Goal: Task Accomplishment & Management: Use online tool/utility

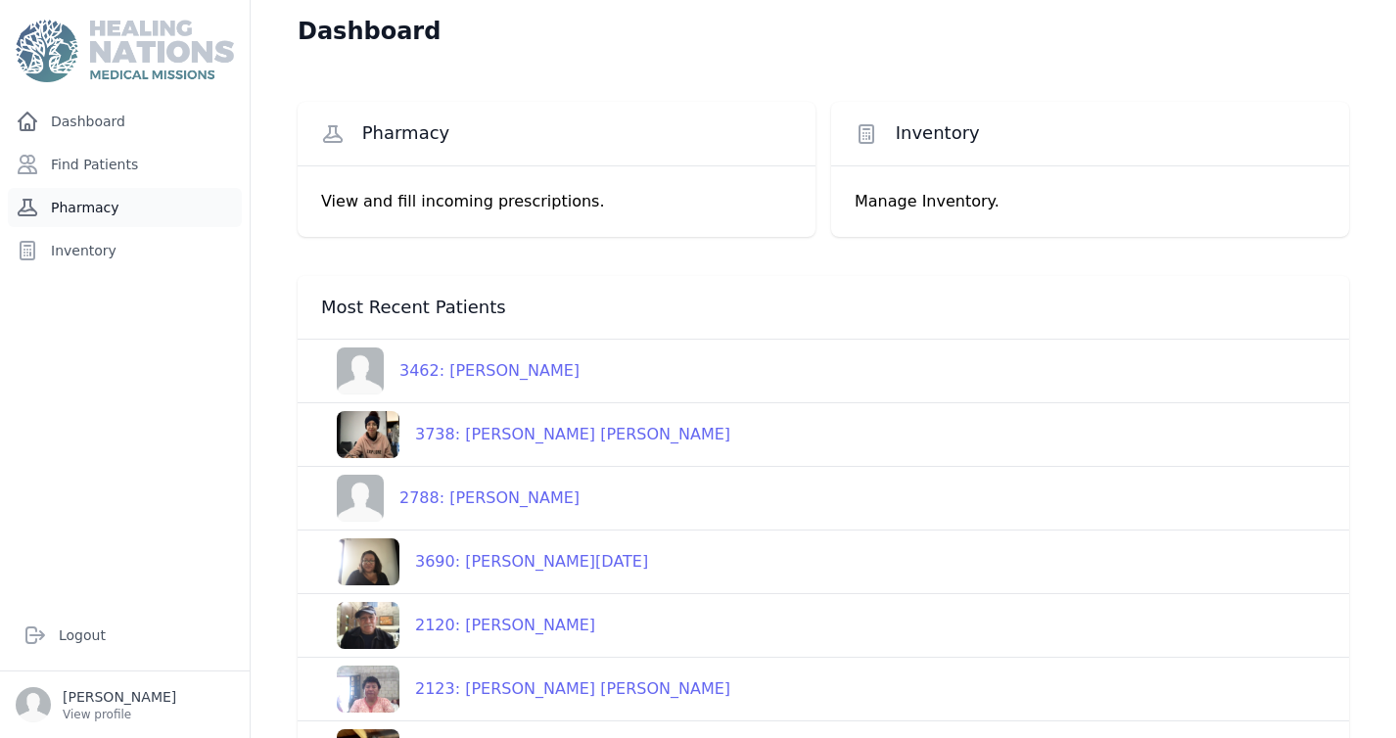
click at [100, 202] on link "Pharmacy" at bounding box center [125, 207] width 234 height 39
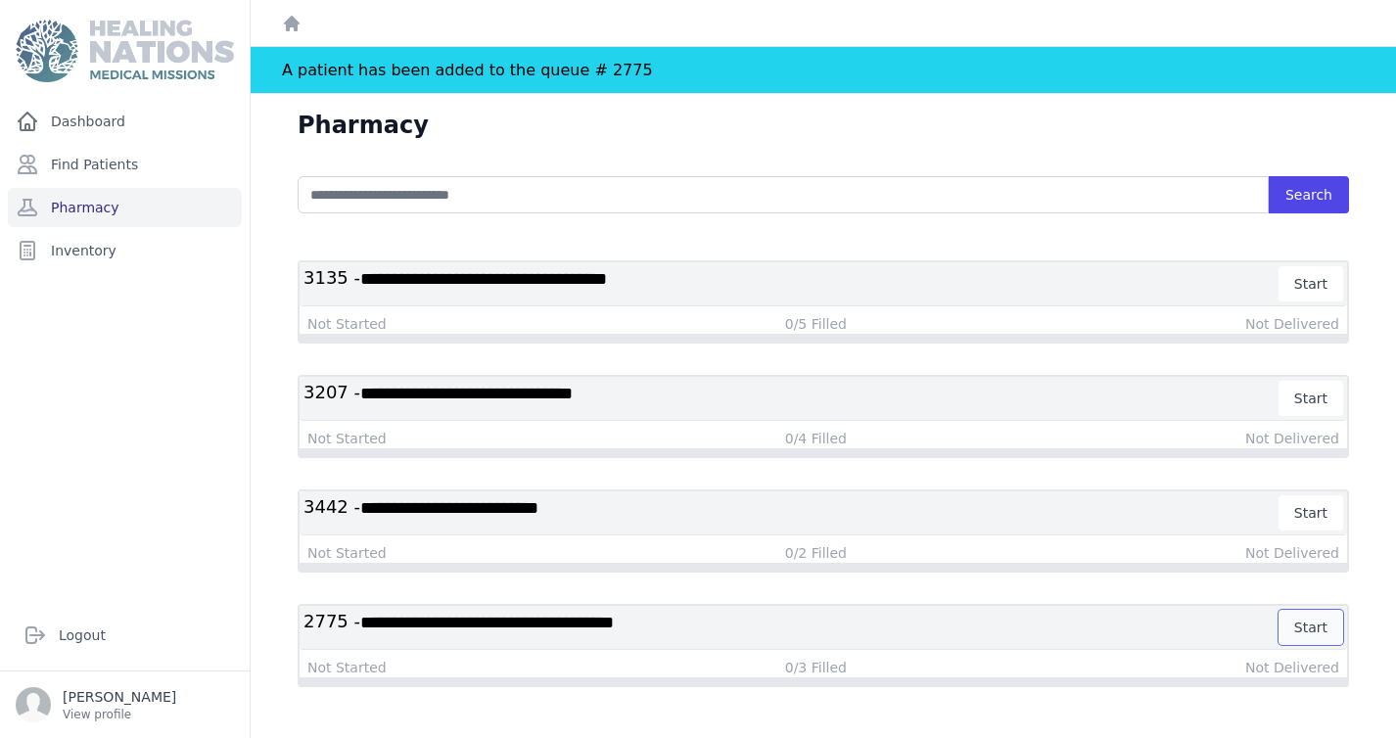
click at [1309, 630] on button "Start" at bounding box center [1310, 627] width 65 height 35
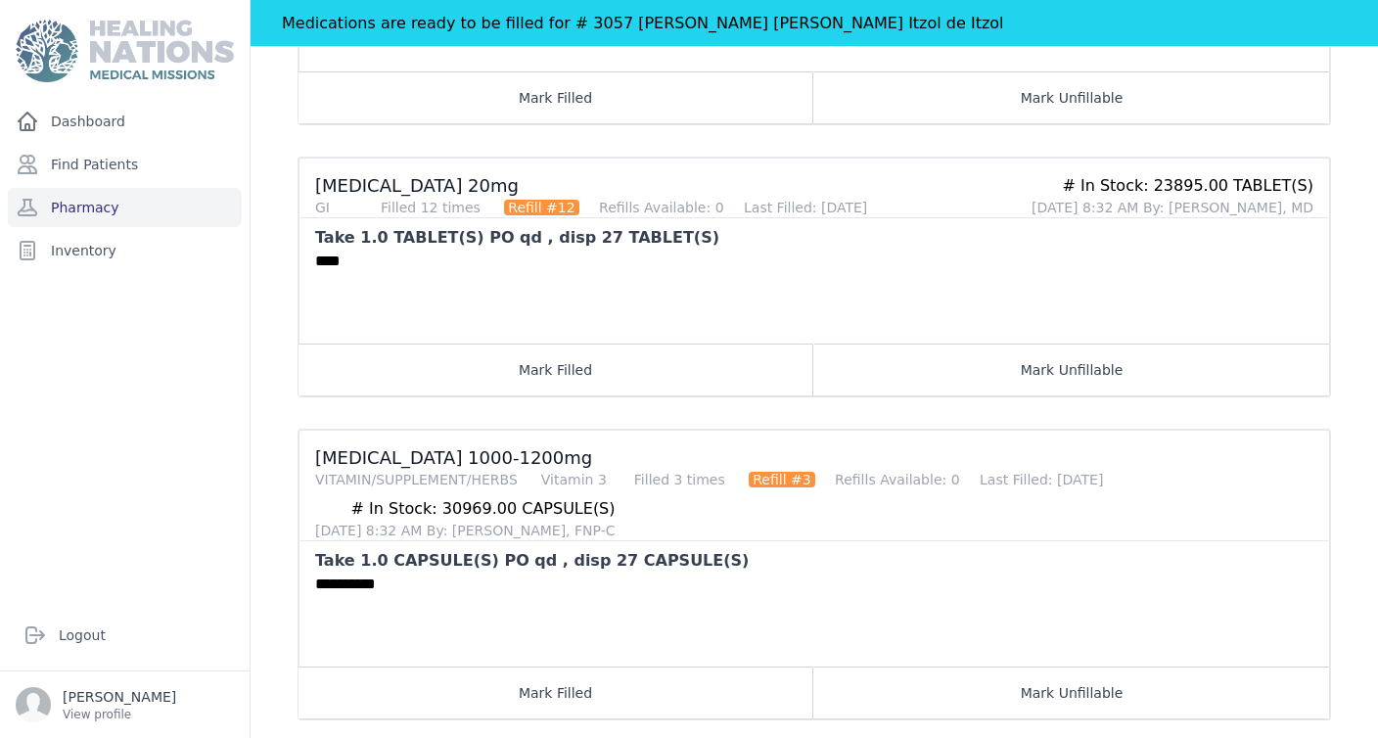
scroll to position [765, 0]
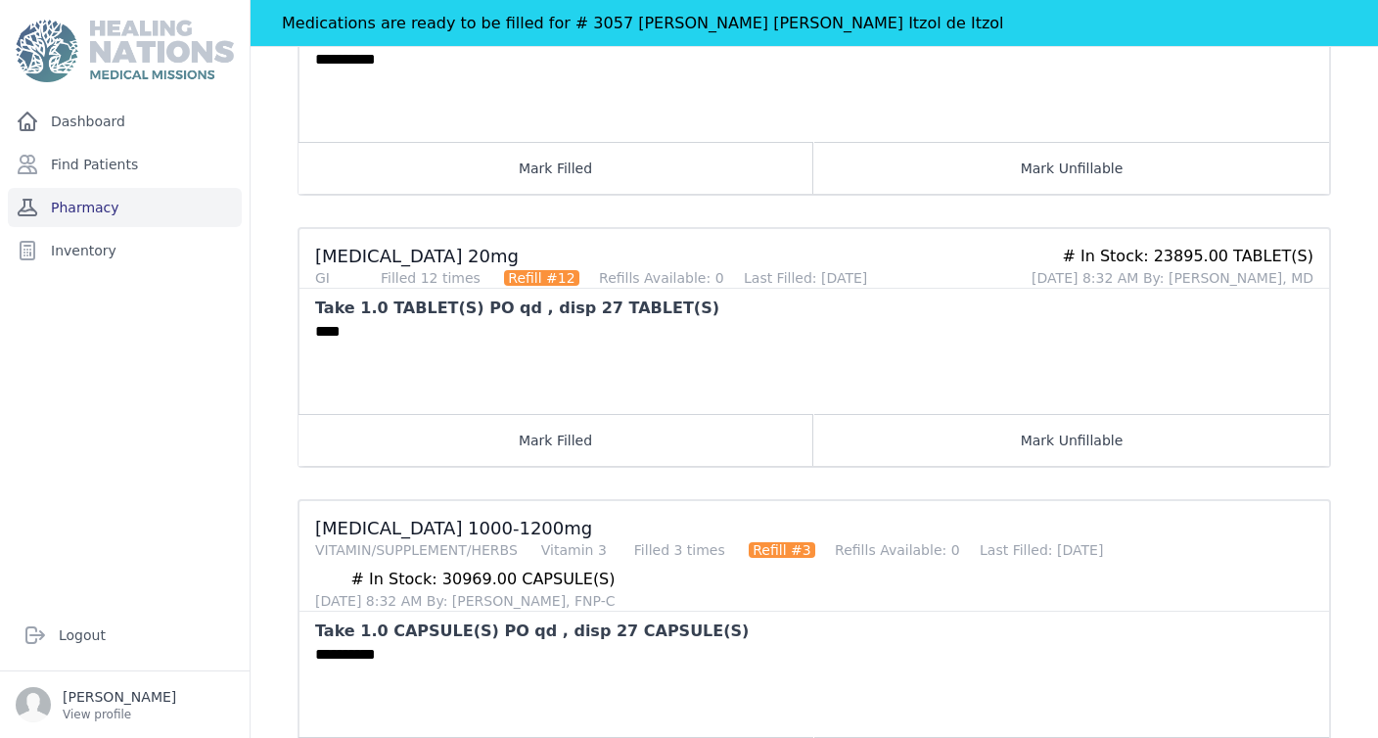
click at [113, 206] on link "Pharmacy" at bounding box center [125, 207] width 234 height 39
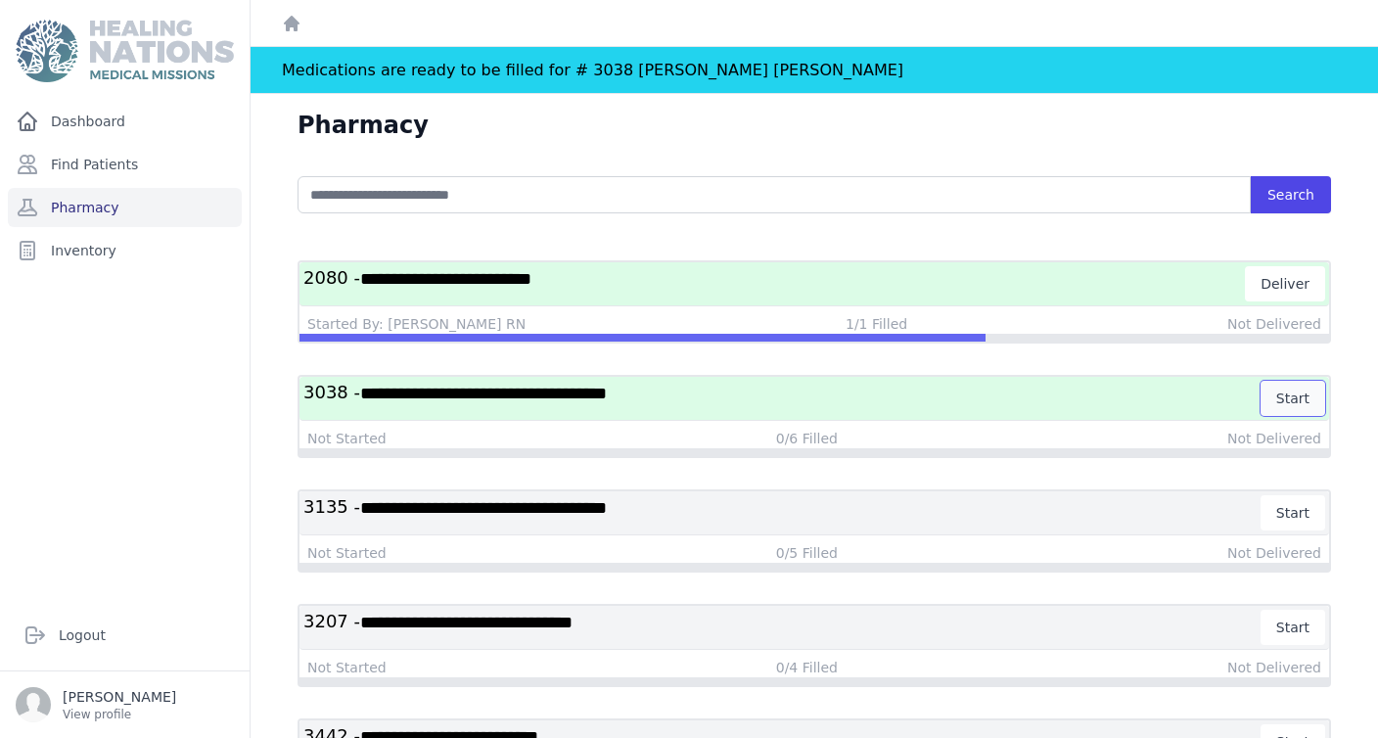
click at [1292, 399] on button "Start" at bounding box center [1293, 398] width 65 height 35
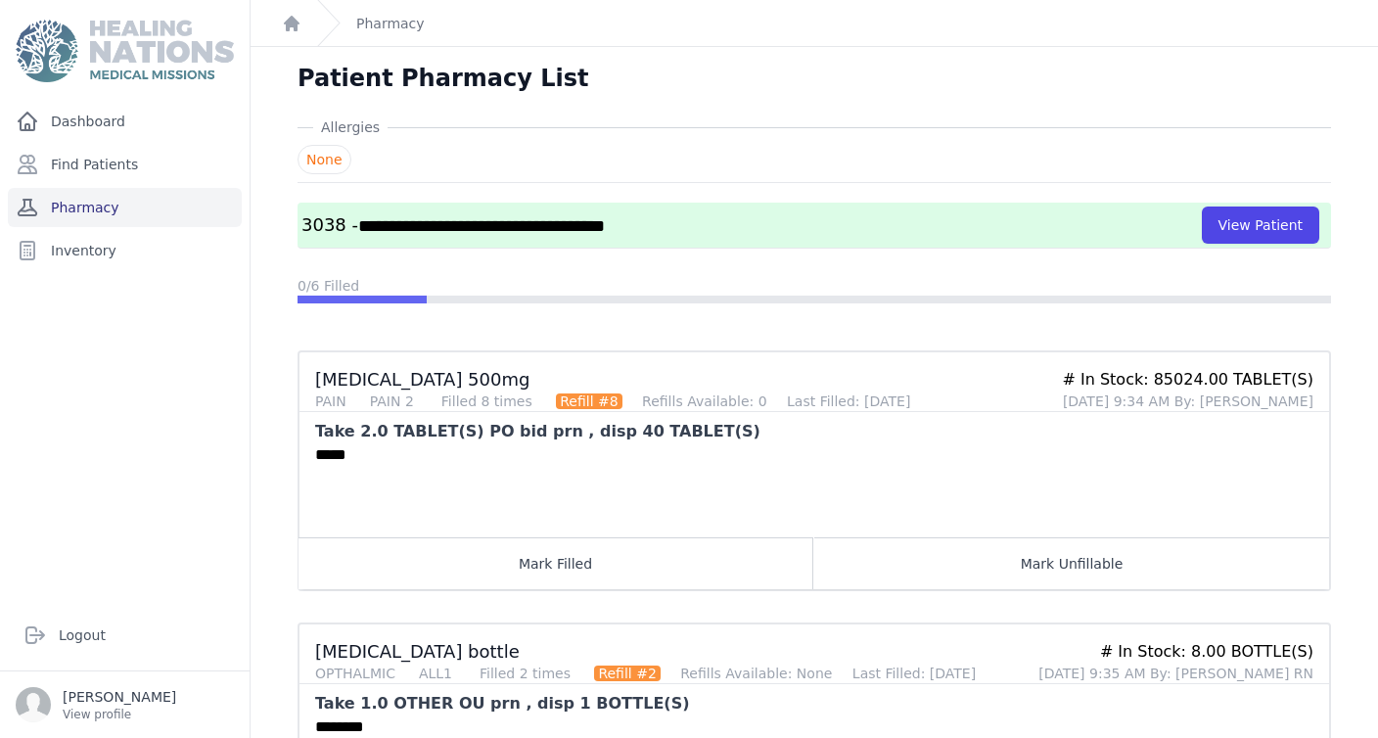
click at [138, 201] on link "Pharmacy" at bounding box center [125, 207] width 234 height 39
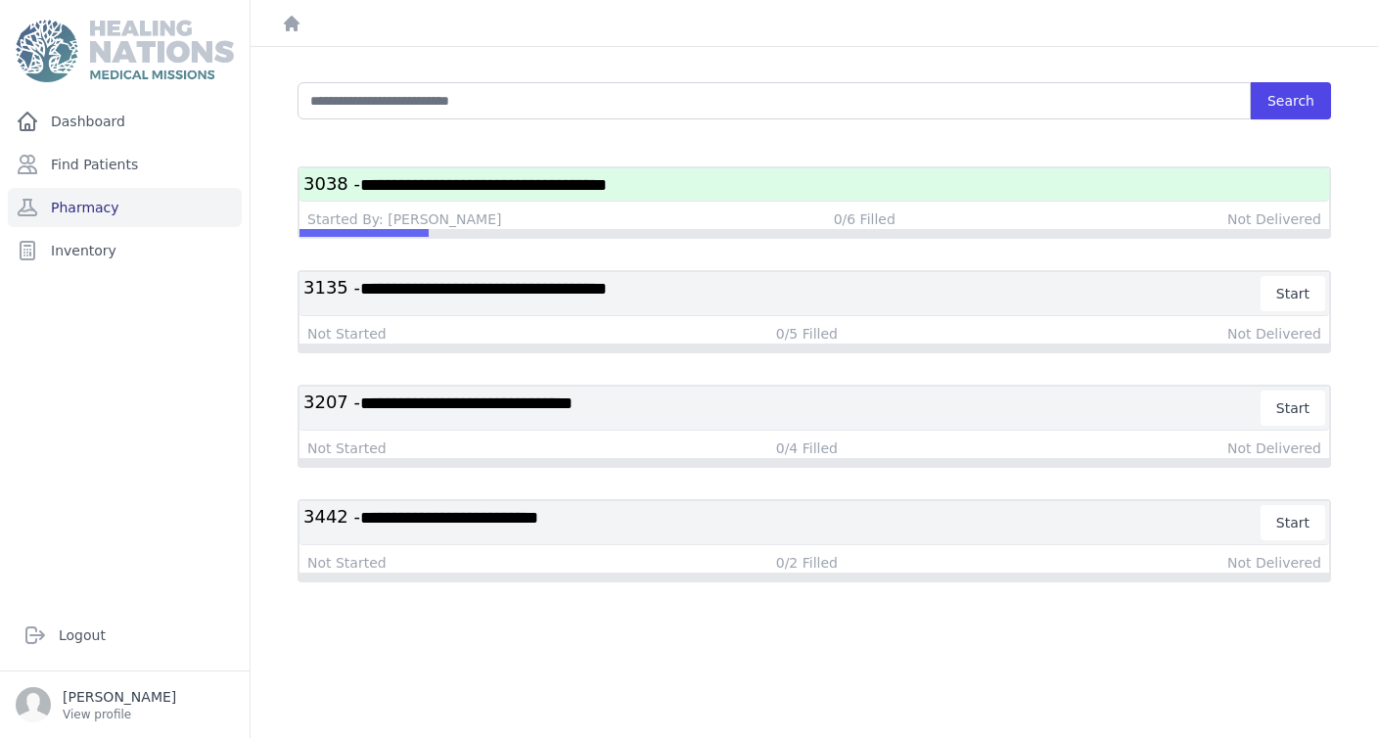
scroll to position [94, 0]
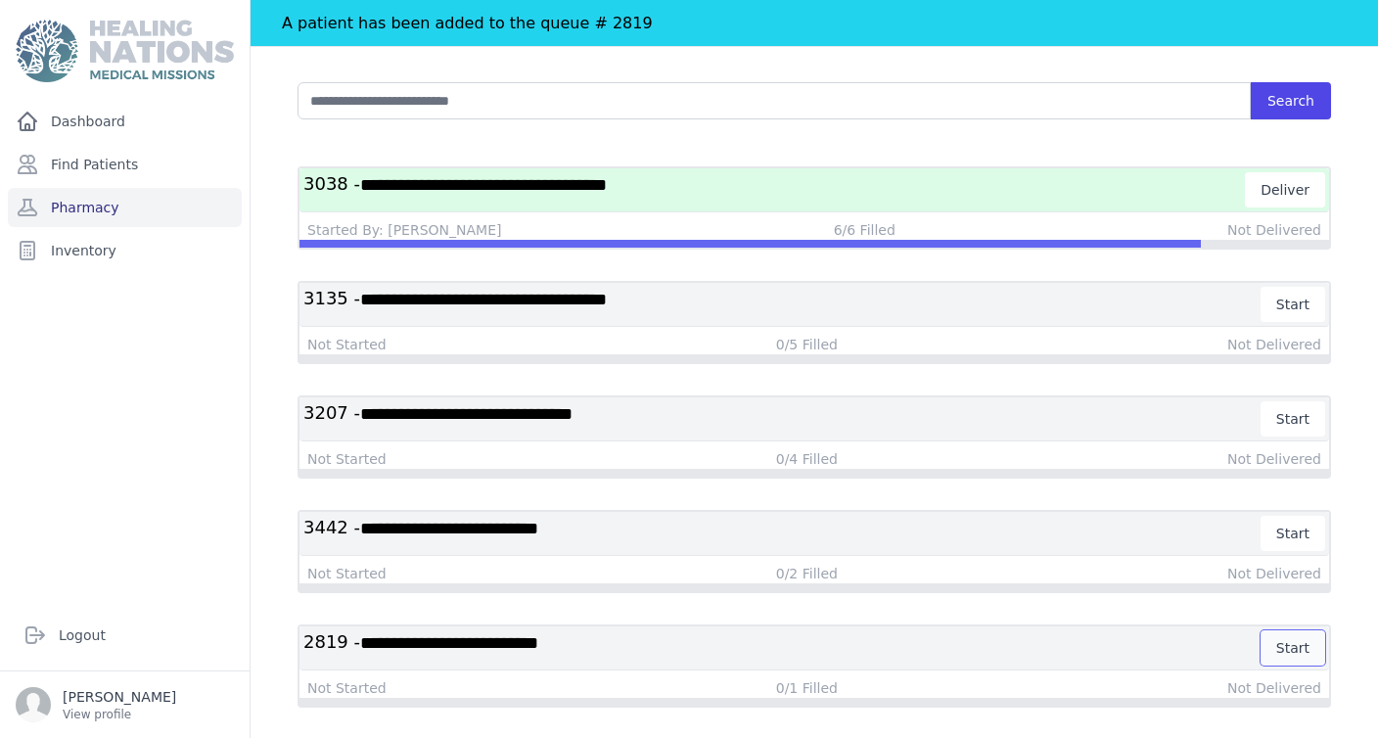
click at [1298, 645] on button "Start" at bounding box center [1293, 647] width 65 height 35
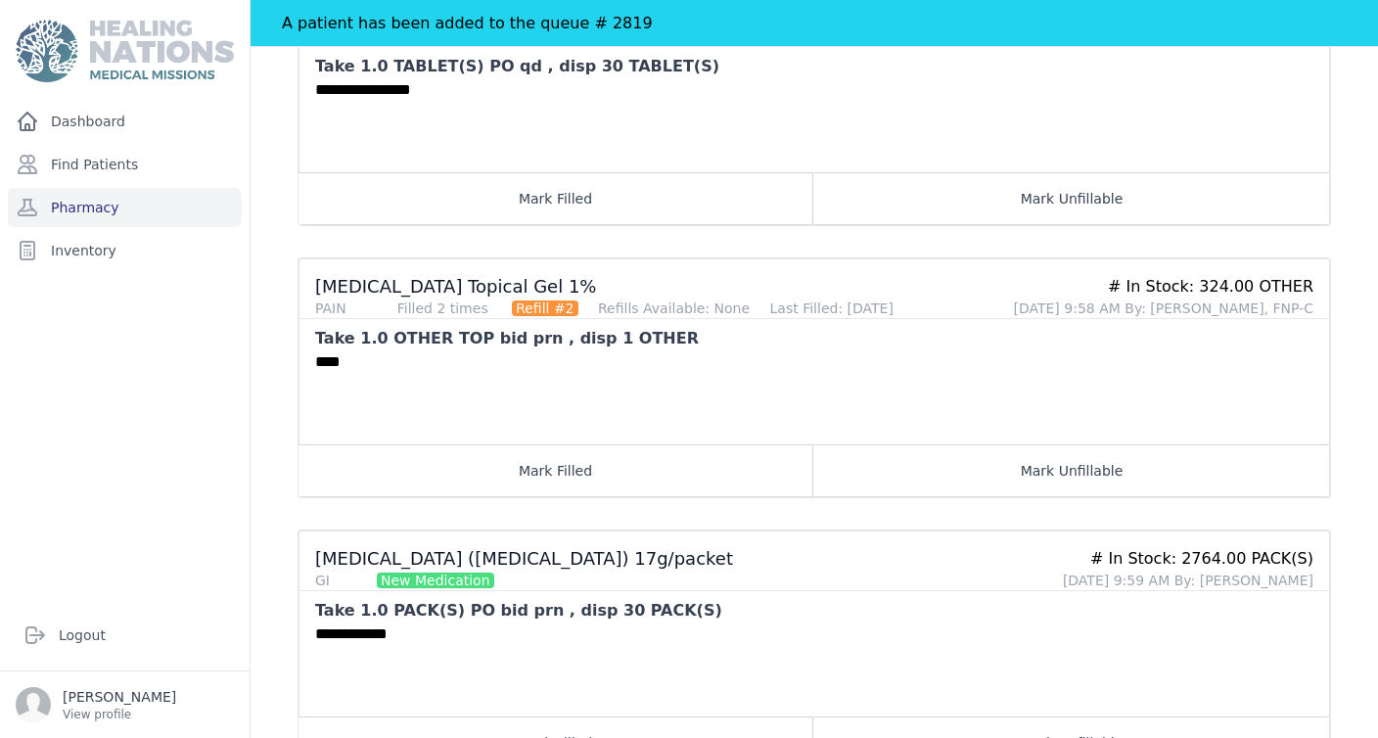
scroll to position [763, 0]
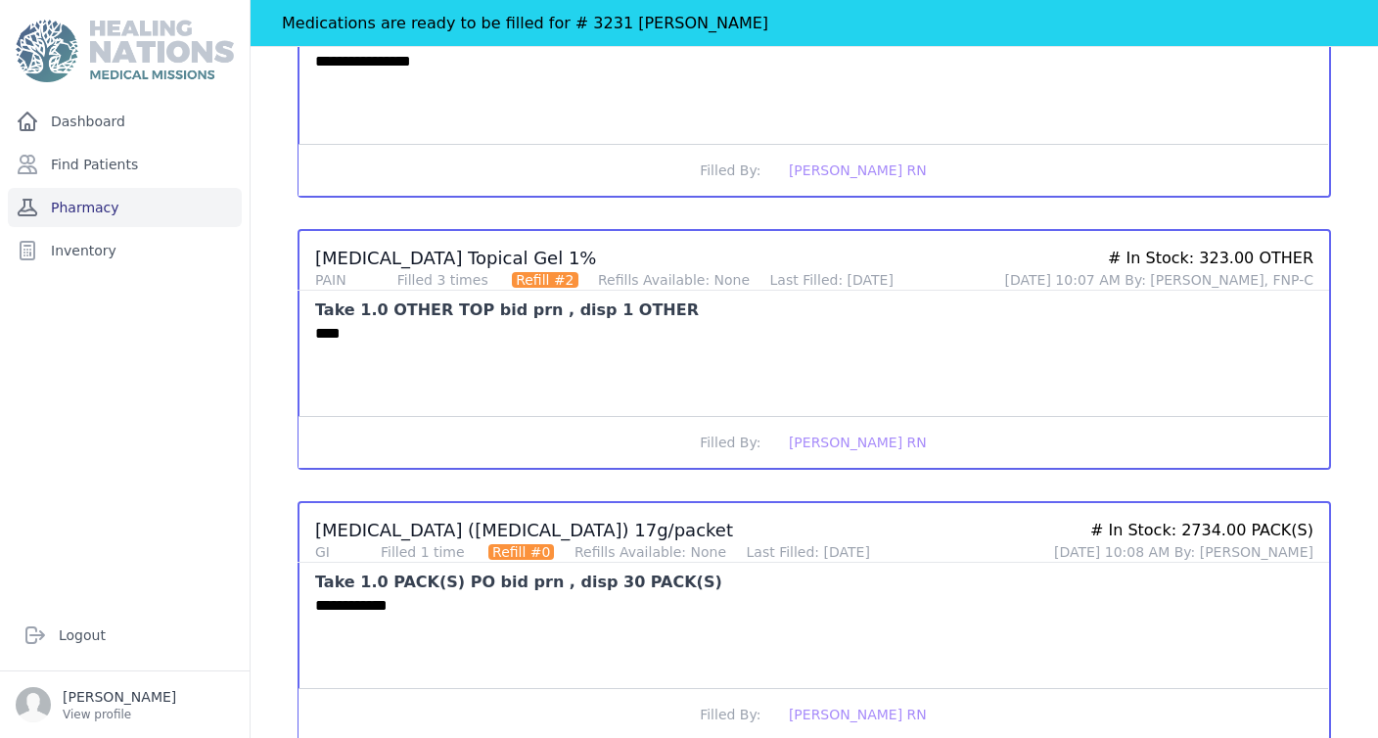
click at [135, 209] on link "Pharmacy" at bounding box center [125, 207] width 234 height 39
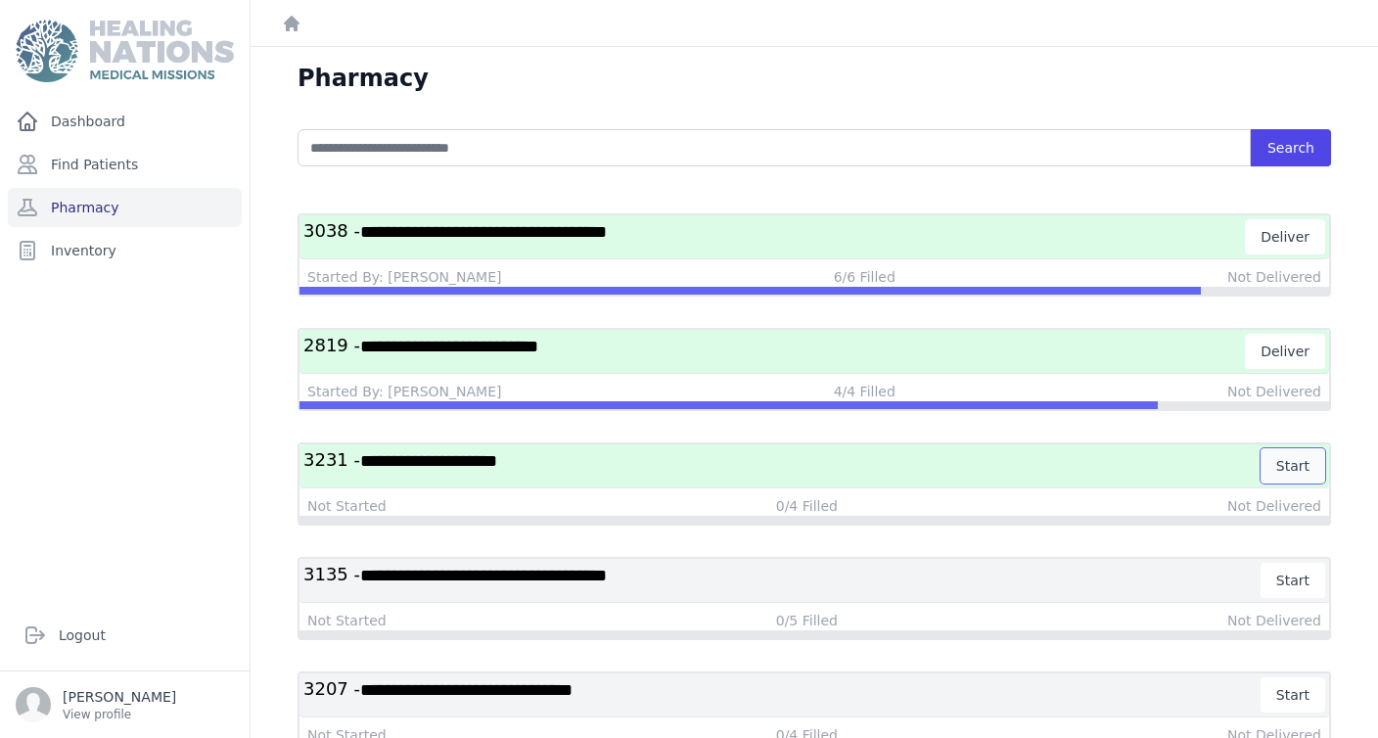
click at [1297, 465] on button "Start" at bounding box center [1293, 465] width 65 height 35
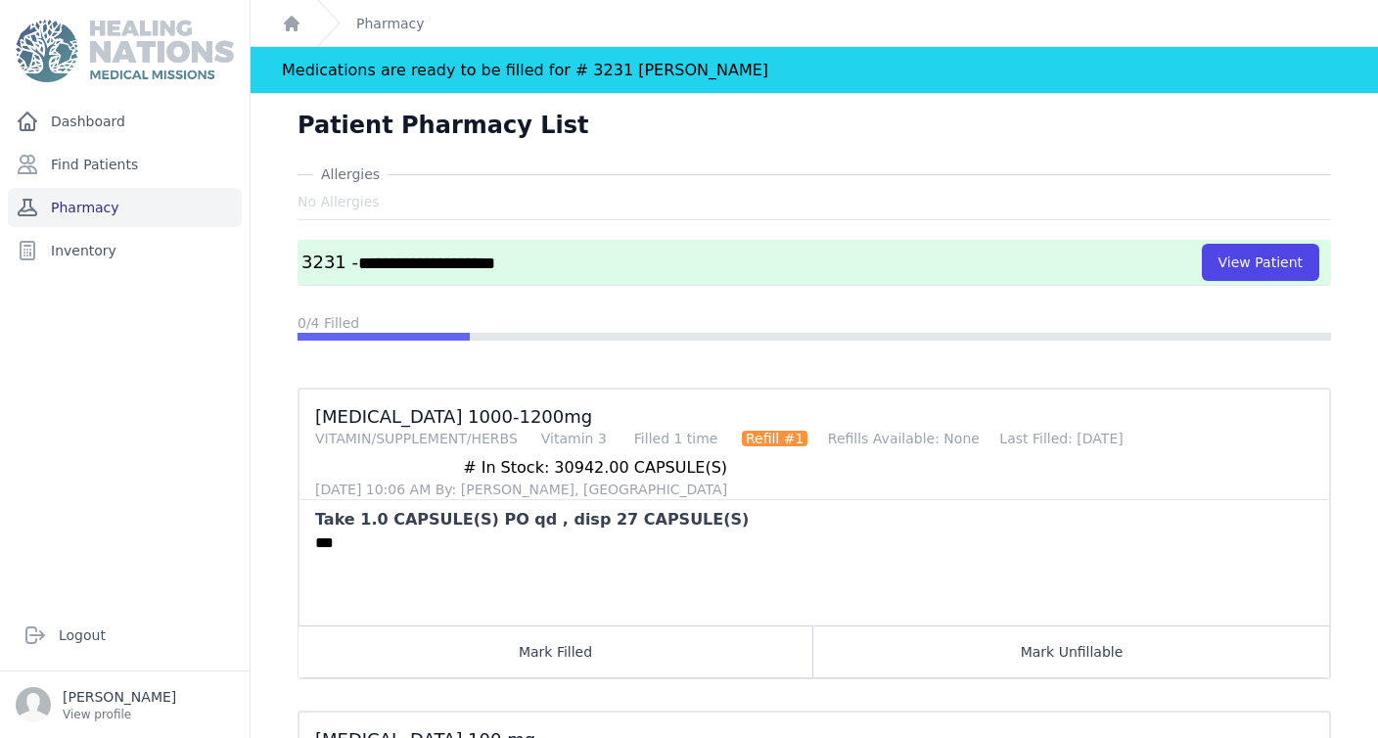
click at [98, 206] on link "Pharmacy" at bounding box center [125, 207] width 234 height 39
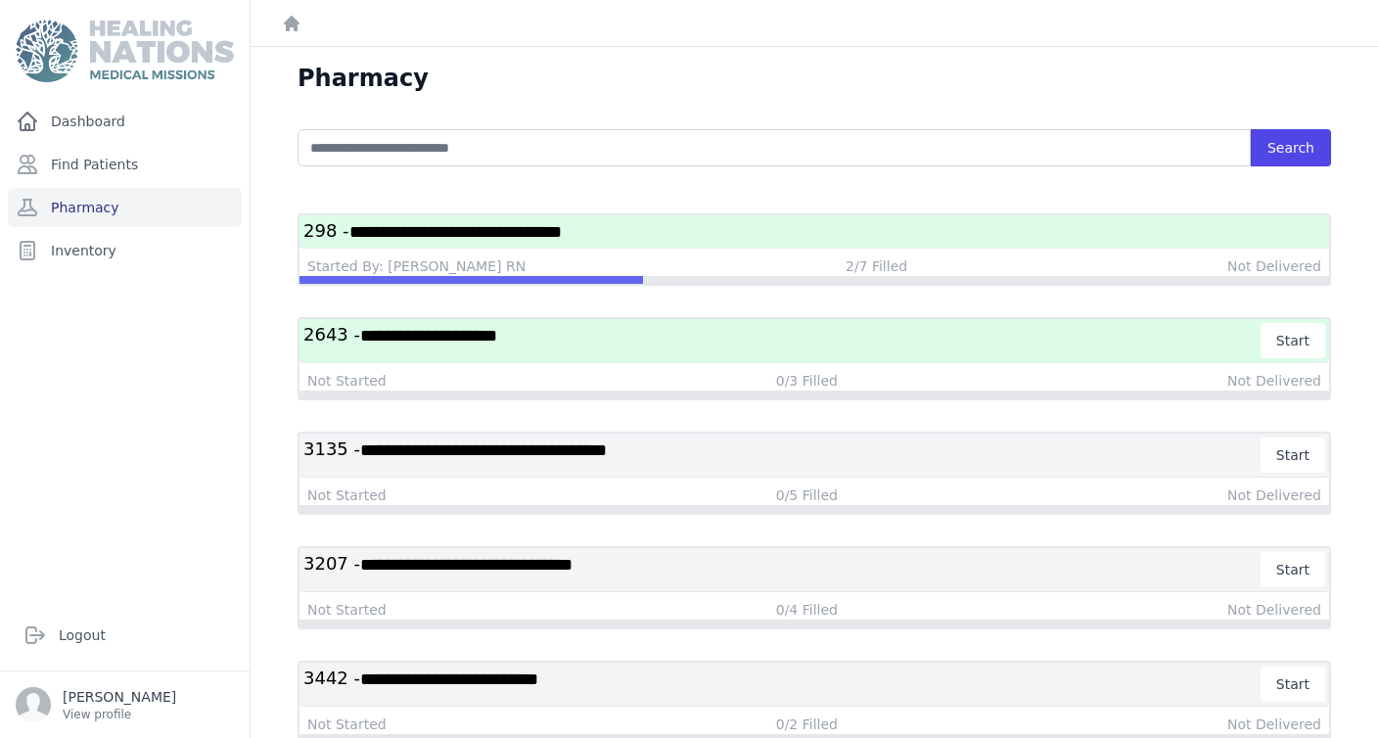
click at [797, 234] on h3 "**********" at bounding box center [814, 231] width 1022 height 24
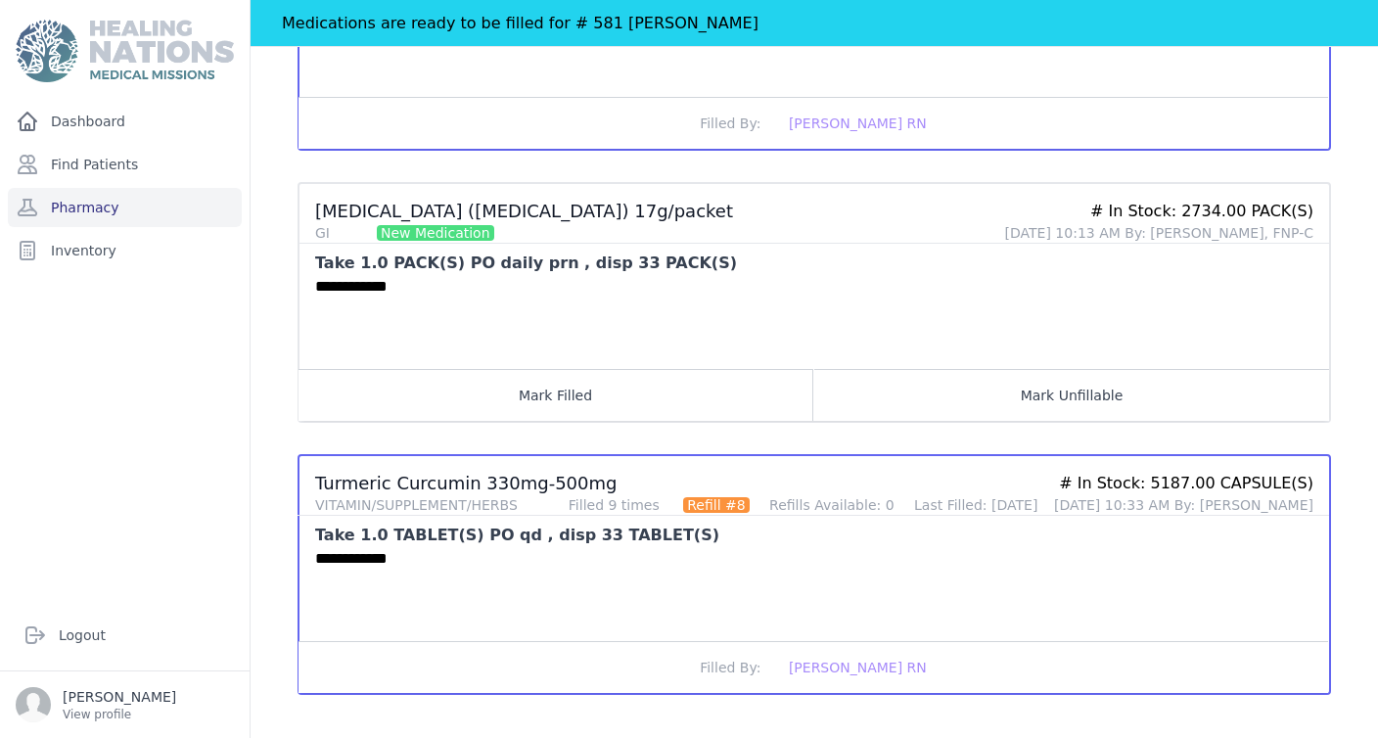
scroll to position [1639, 0]
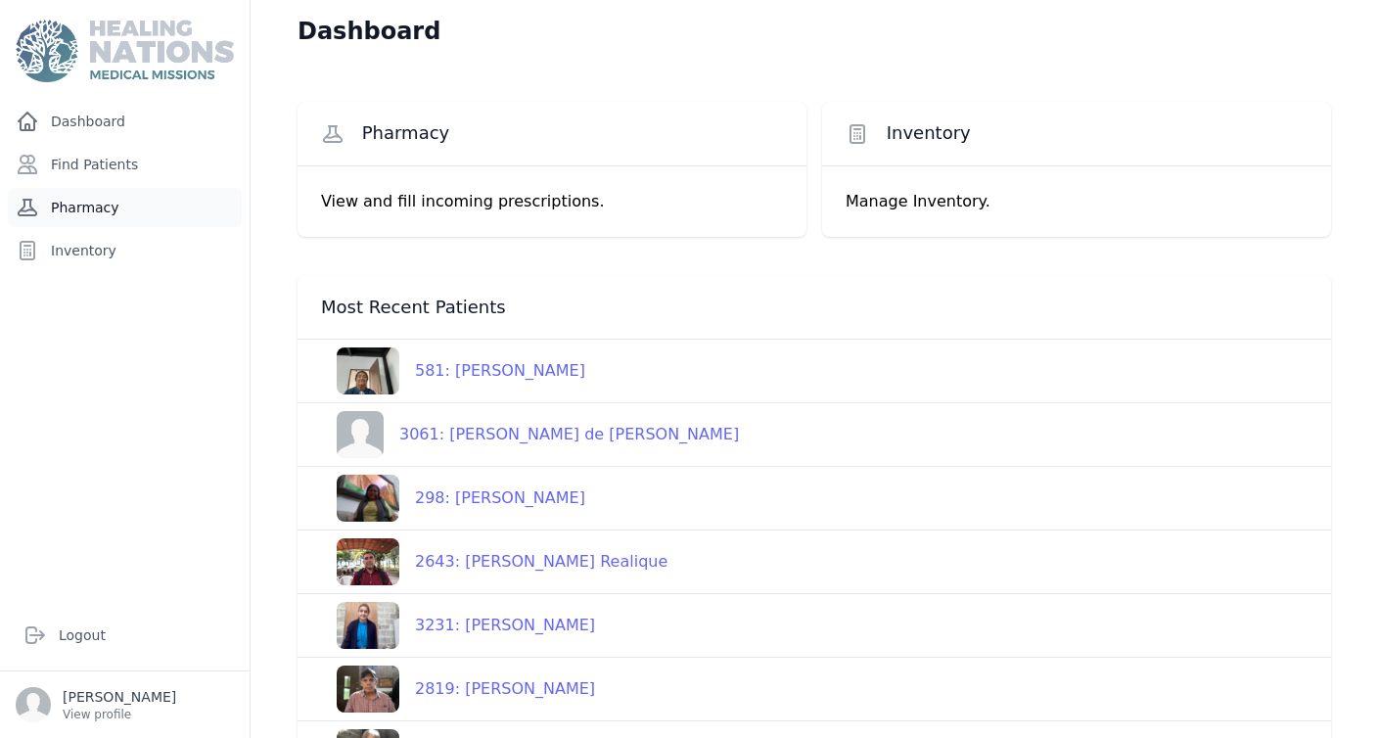
click at [100, 211] on link "Pharmacy" at bounding box center [125, 207] width 234 height 39
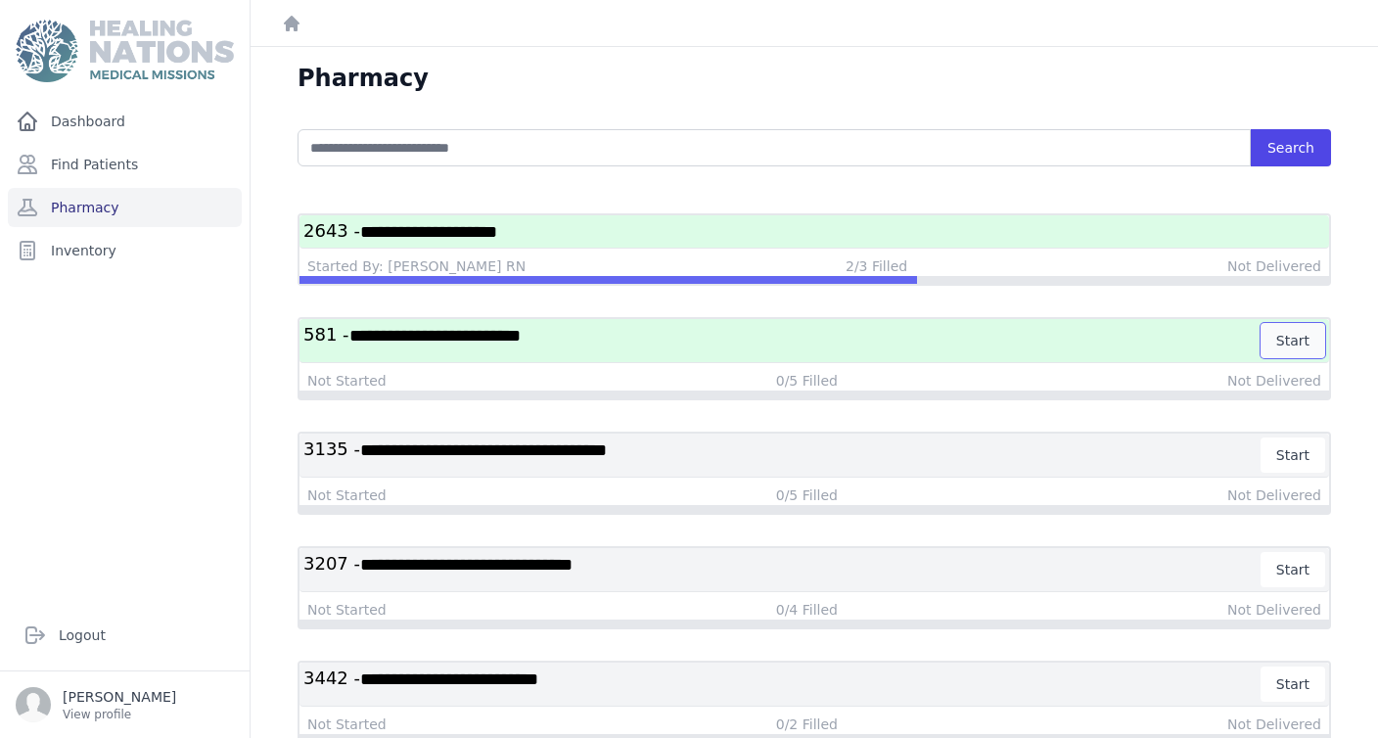
click at [1299, 342] on button "Start" at bounding box center [1293, 340] width 65 height 35
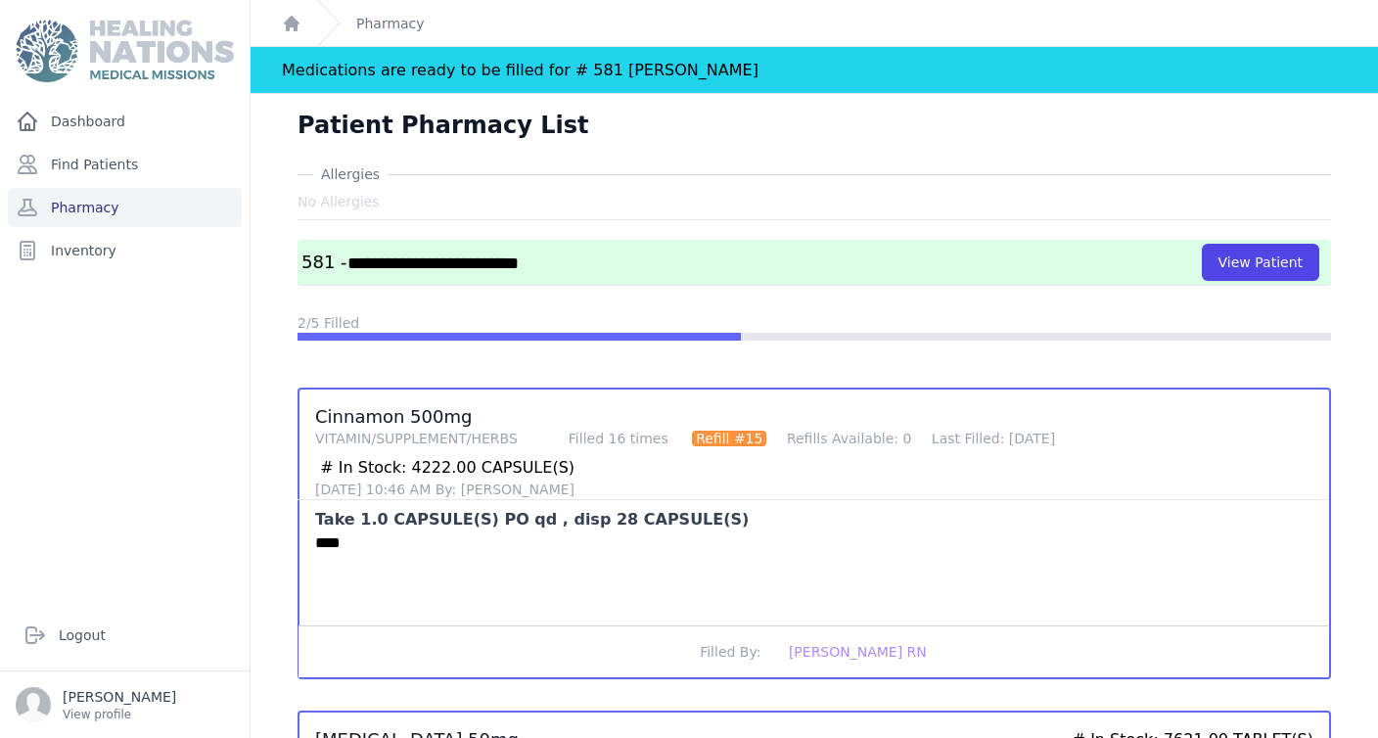
scroll to position [110, 0]
